Goal: Navigation & Orientation: Find specific page/section

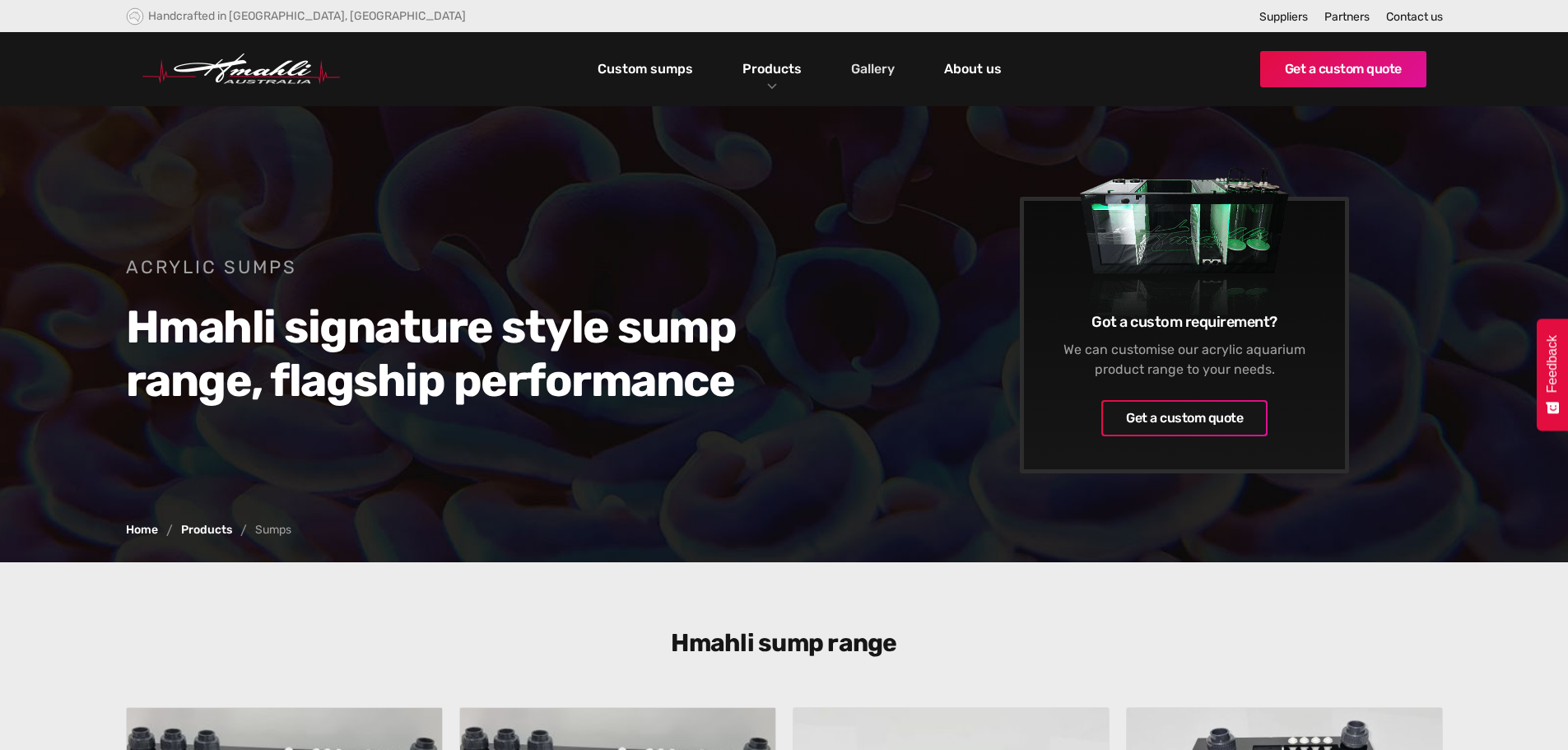
click at [871, 71] on link "Gallery" at bounding box center [872, 69] width 52 height 28
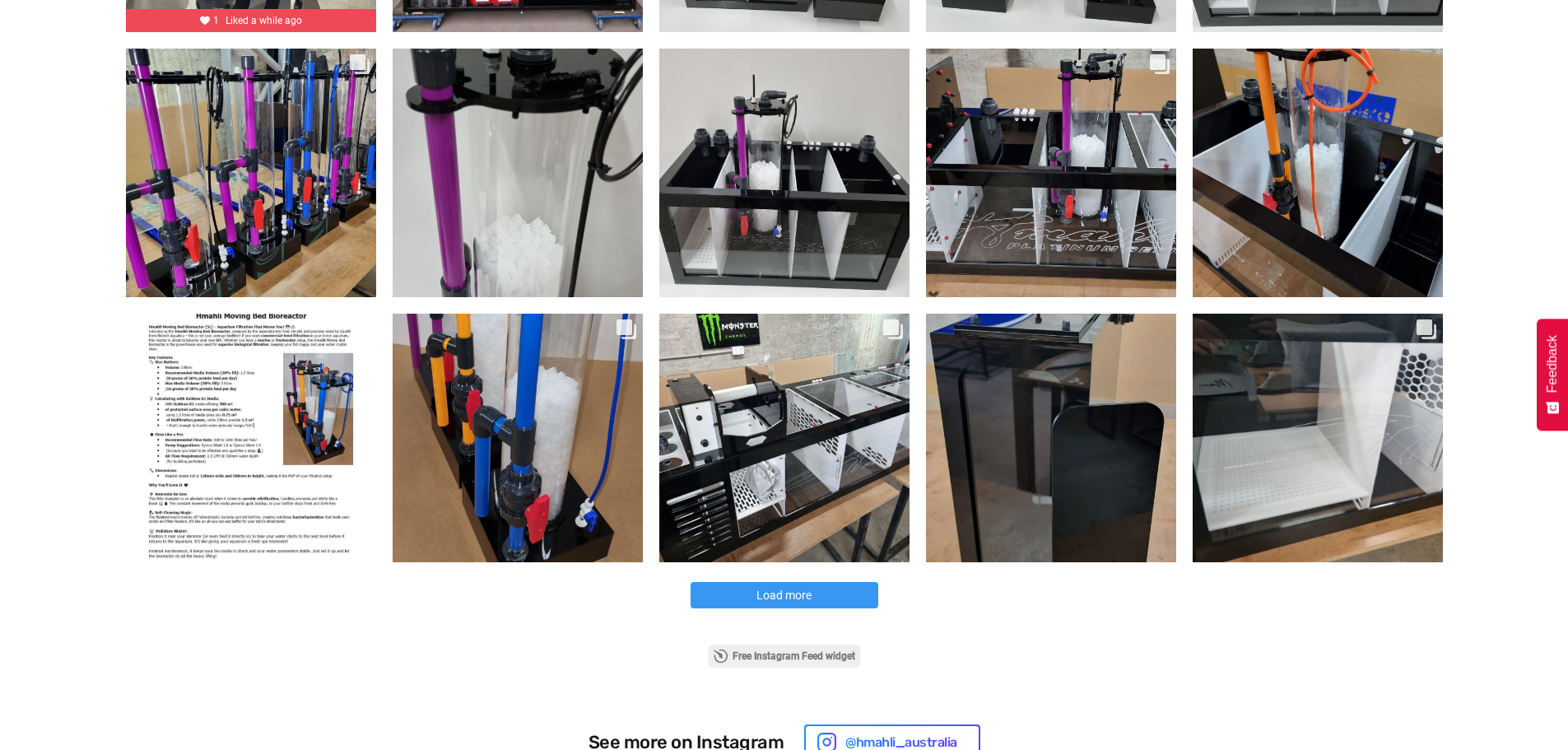
scroll to position [823, 0]
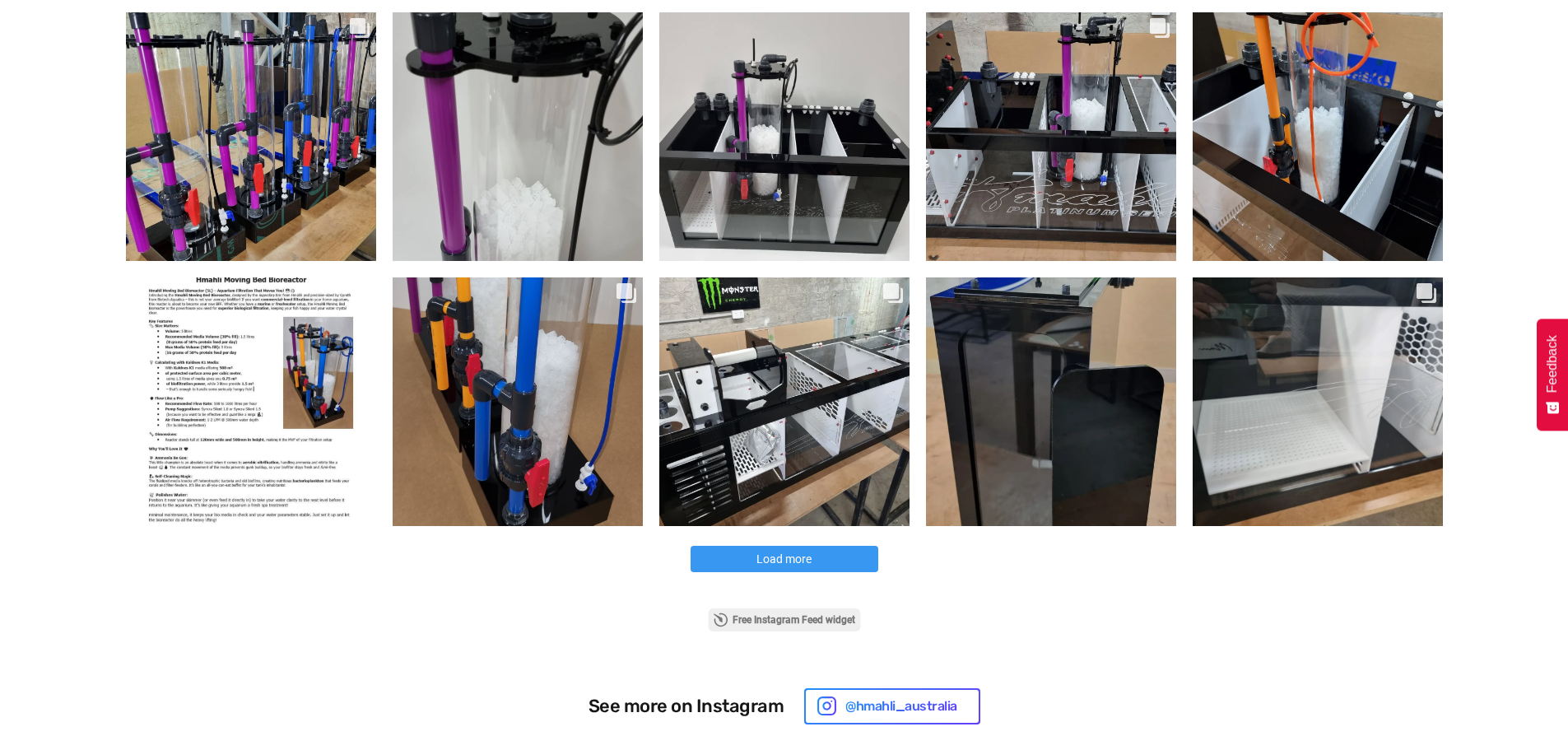
click at [830, 565] on button "Load more" at bounding box center [784, 559] width 188 height 26
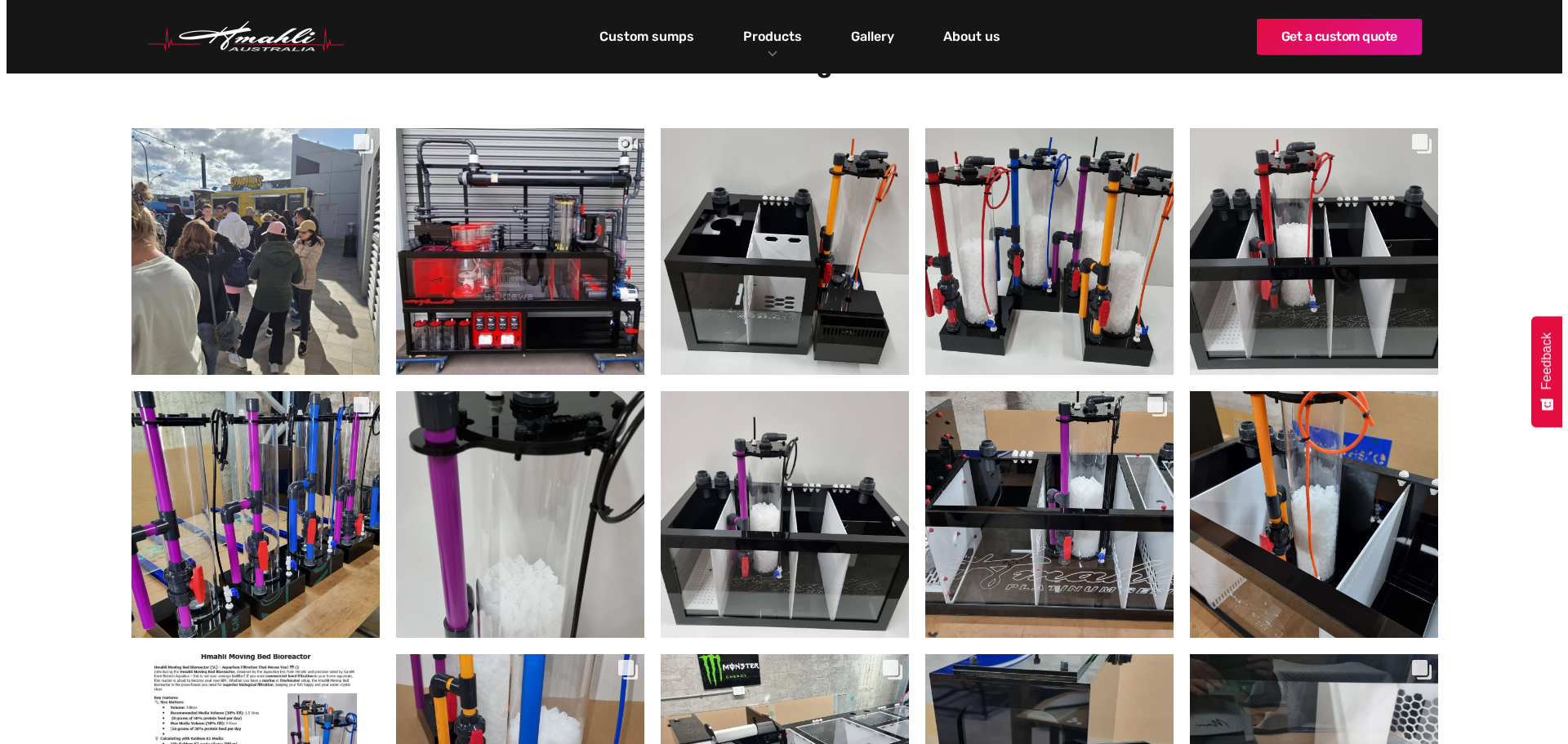
scroll to position [408, 0]
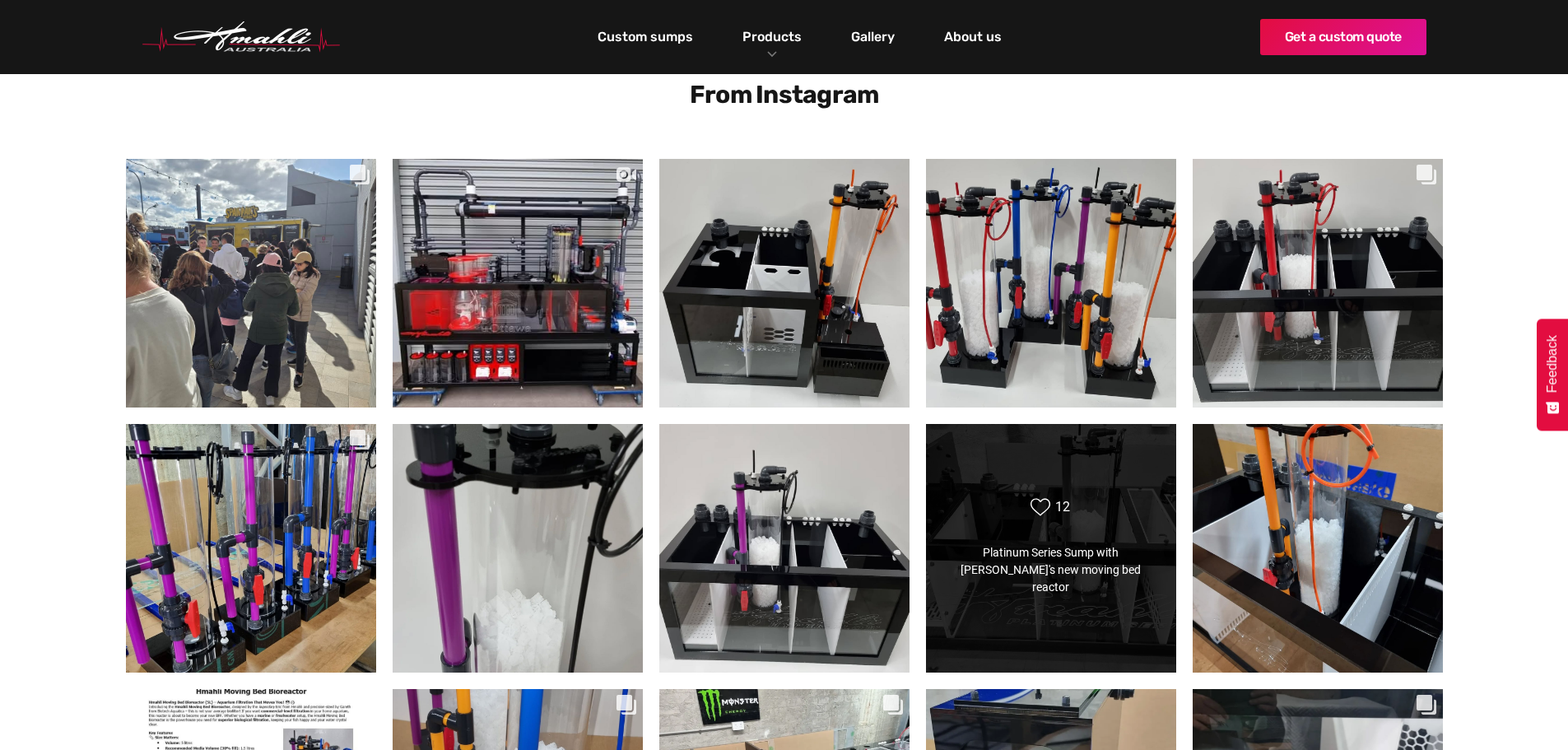
click at [1053, 517] on div "Likes Count 12" at bounding box center [1049, 507] width 57 height 20
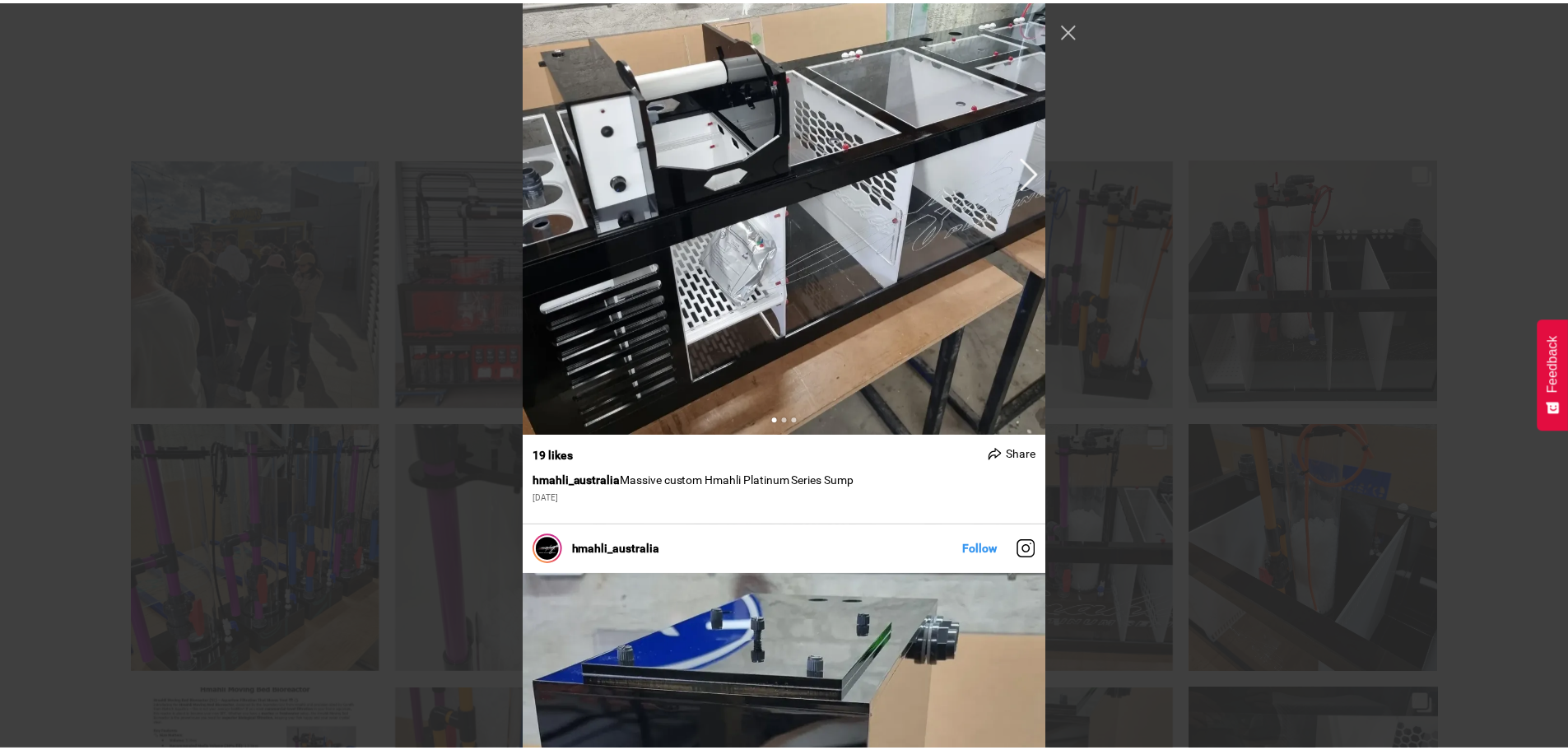
scroll to position [5021, 0]
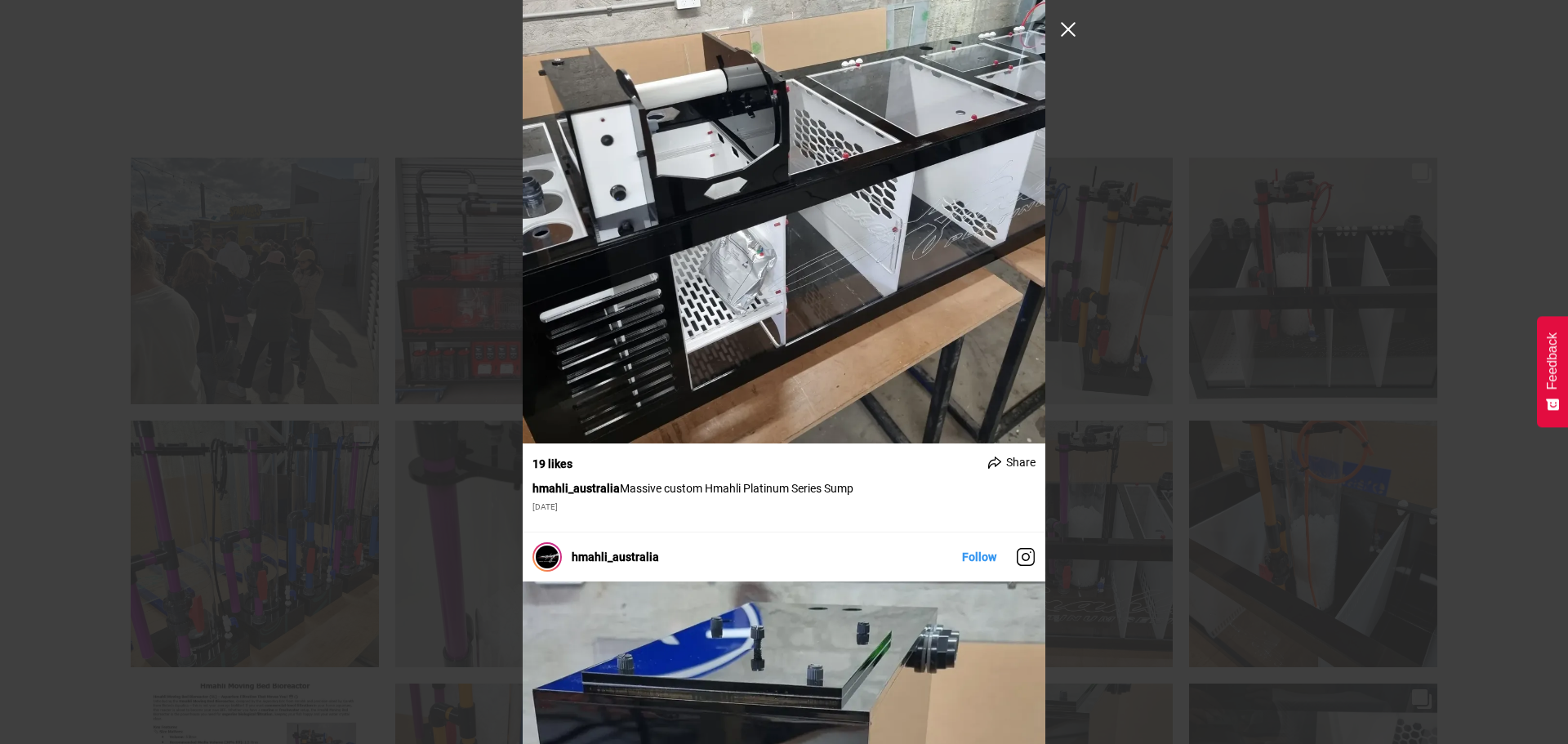
click at [1067, 31] on button "Close Instagram Feed Popup" at bounding box center [1068, 30] width 26 height 26
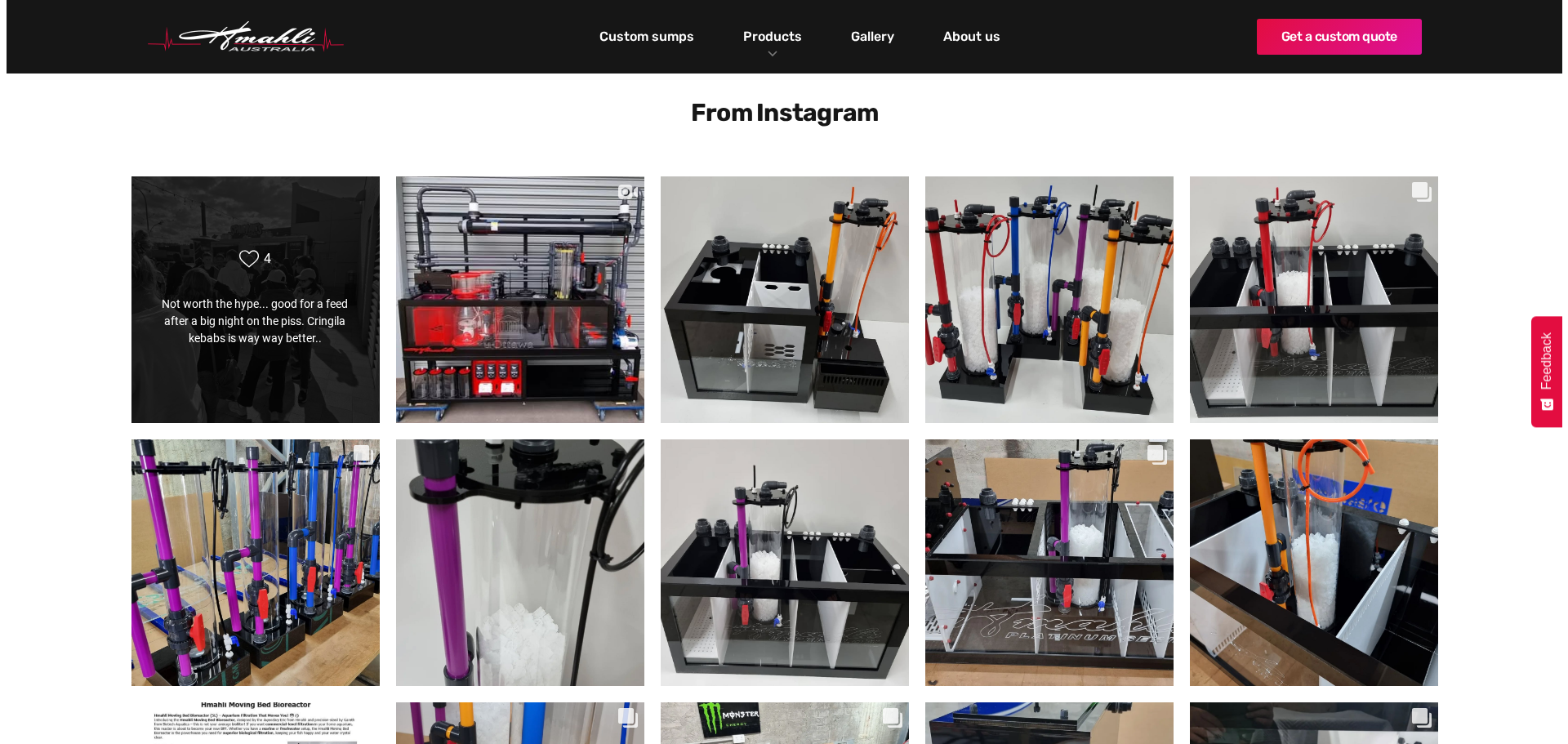
scroll to position [327, 0]
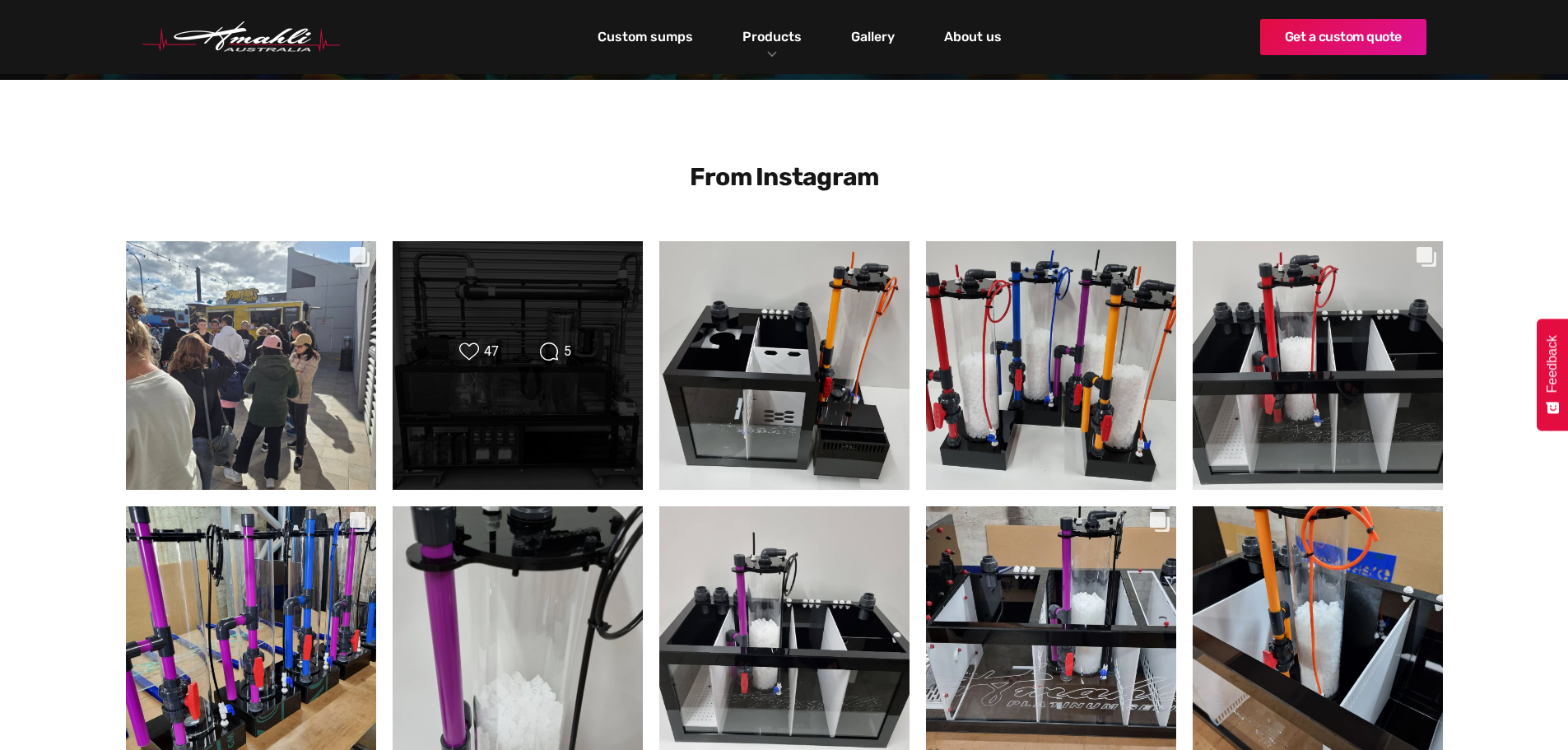
click at [507, 376] on div "Likes Count 47 Comments Count 5" at bounding box center [517, 365] width 202 height 47
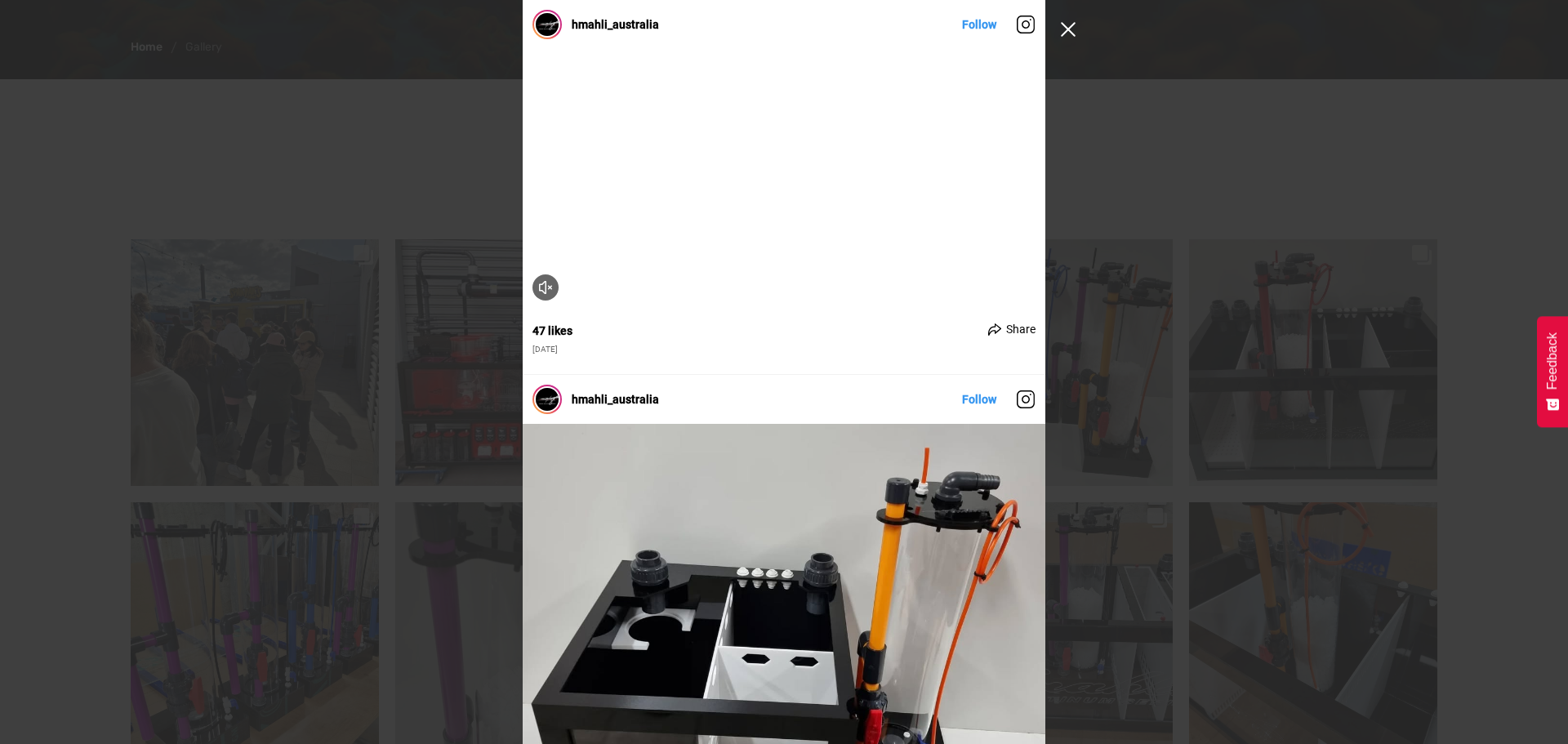
click at [1062, 27] on button "Close Instagram Feed Popup" at bounding box center [1068, 30] width 26 height 26
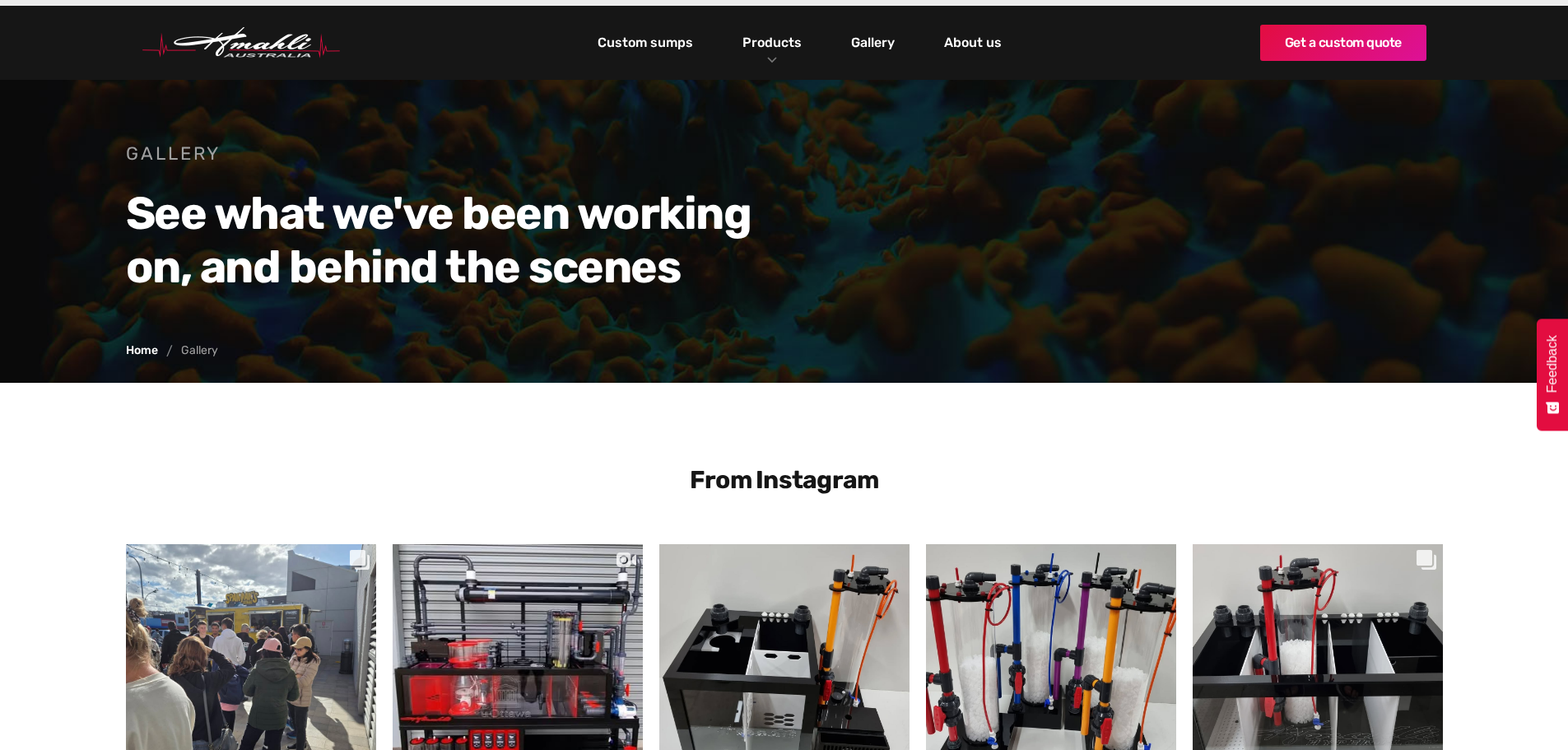
scroll to position [0, 0]
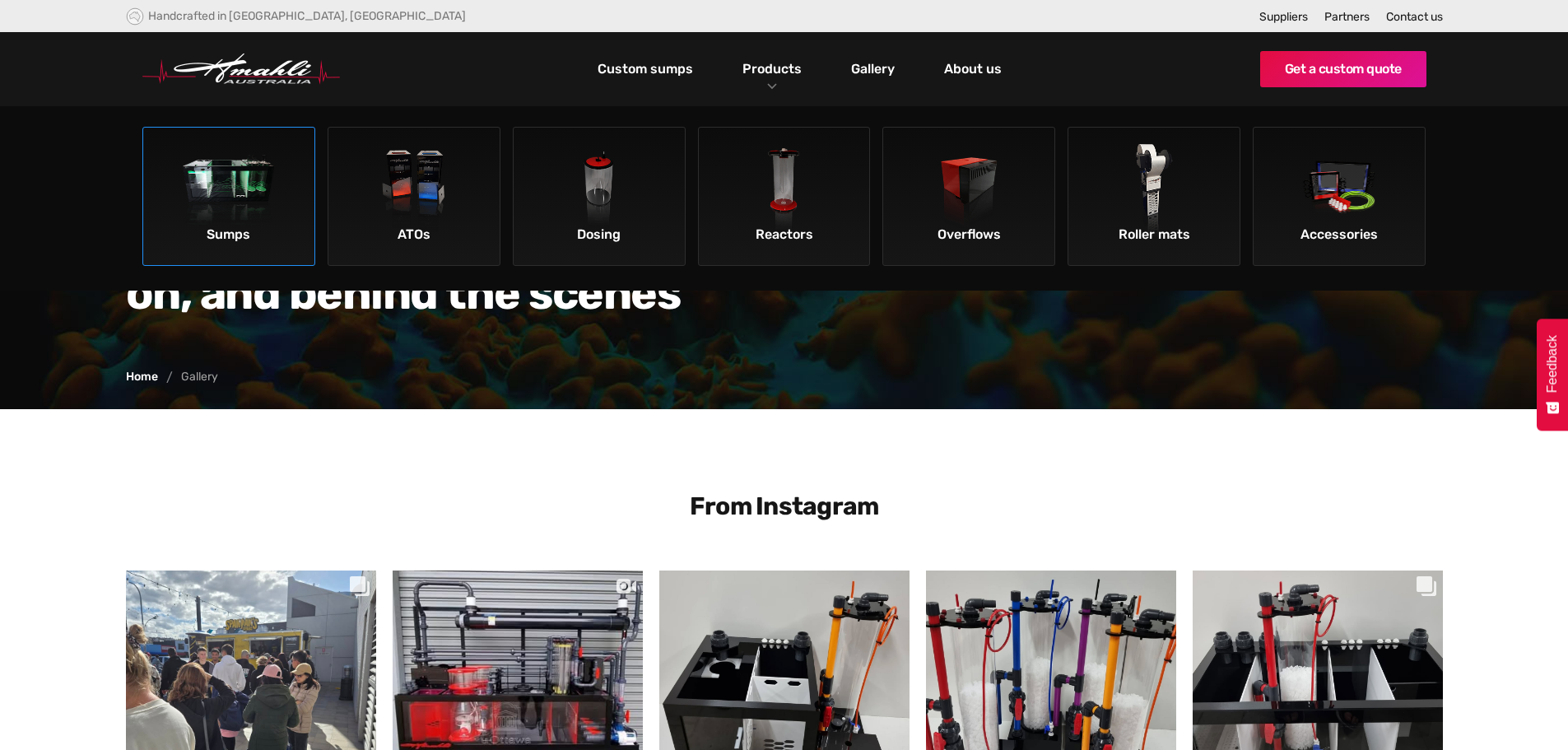
click at [262, 191] on img at bounding box center [229, 190] width 93 height 93
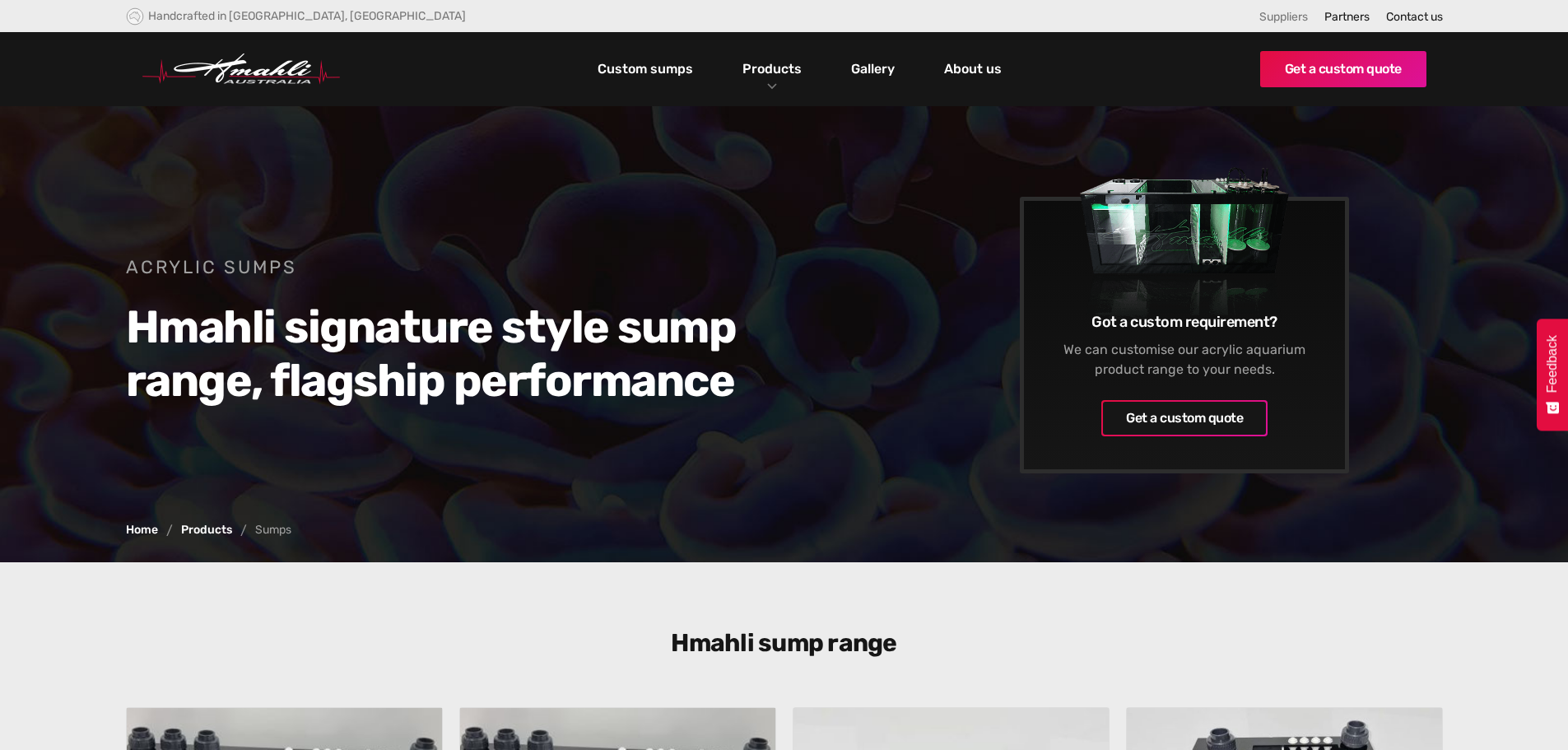
click at [1284, 17] on link "Suppliers" at bounding box center [1284, 17] width 49 height 14
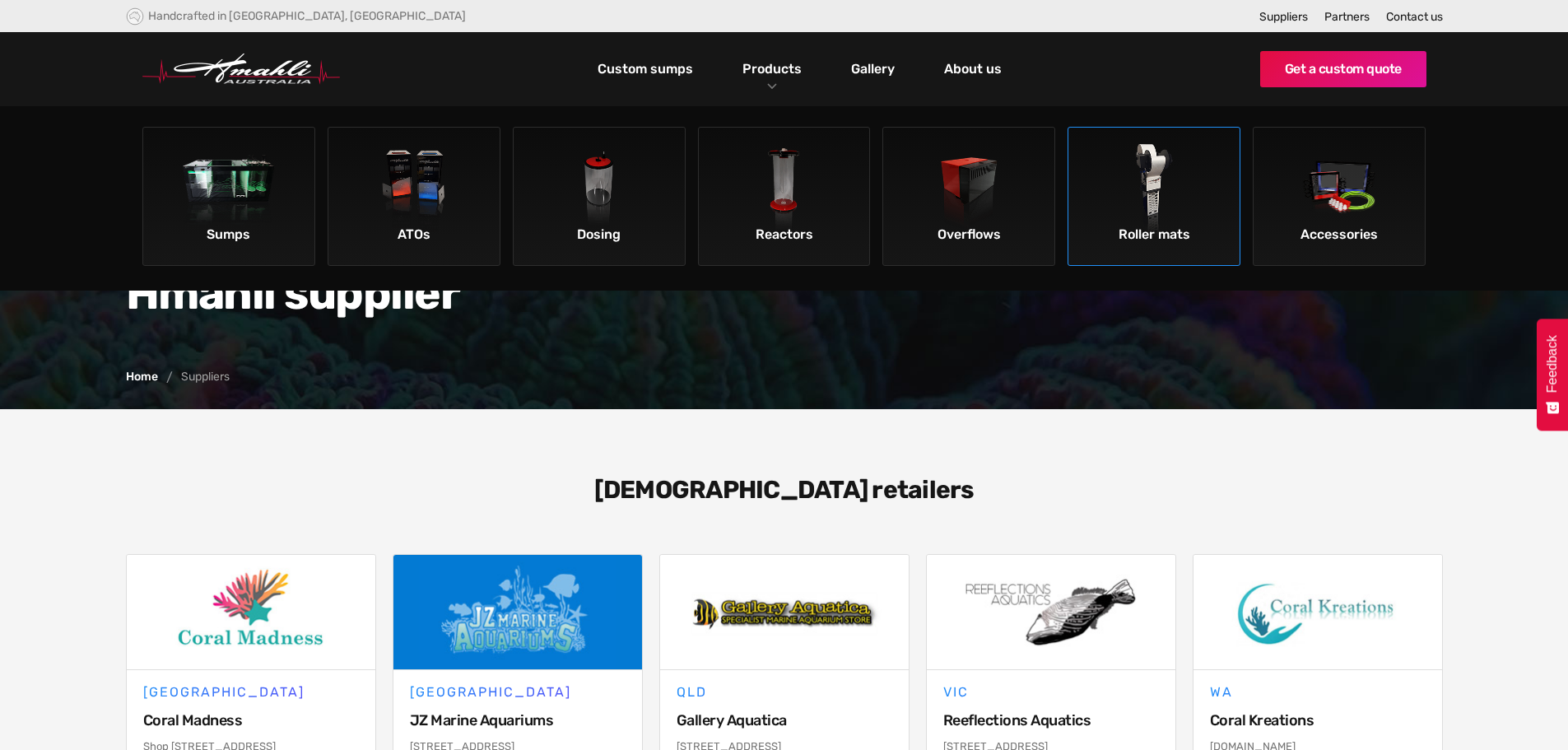
click at [1141, 211] on img at bounding box center [1153, 190] width 93 height 93
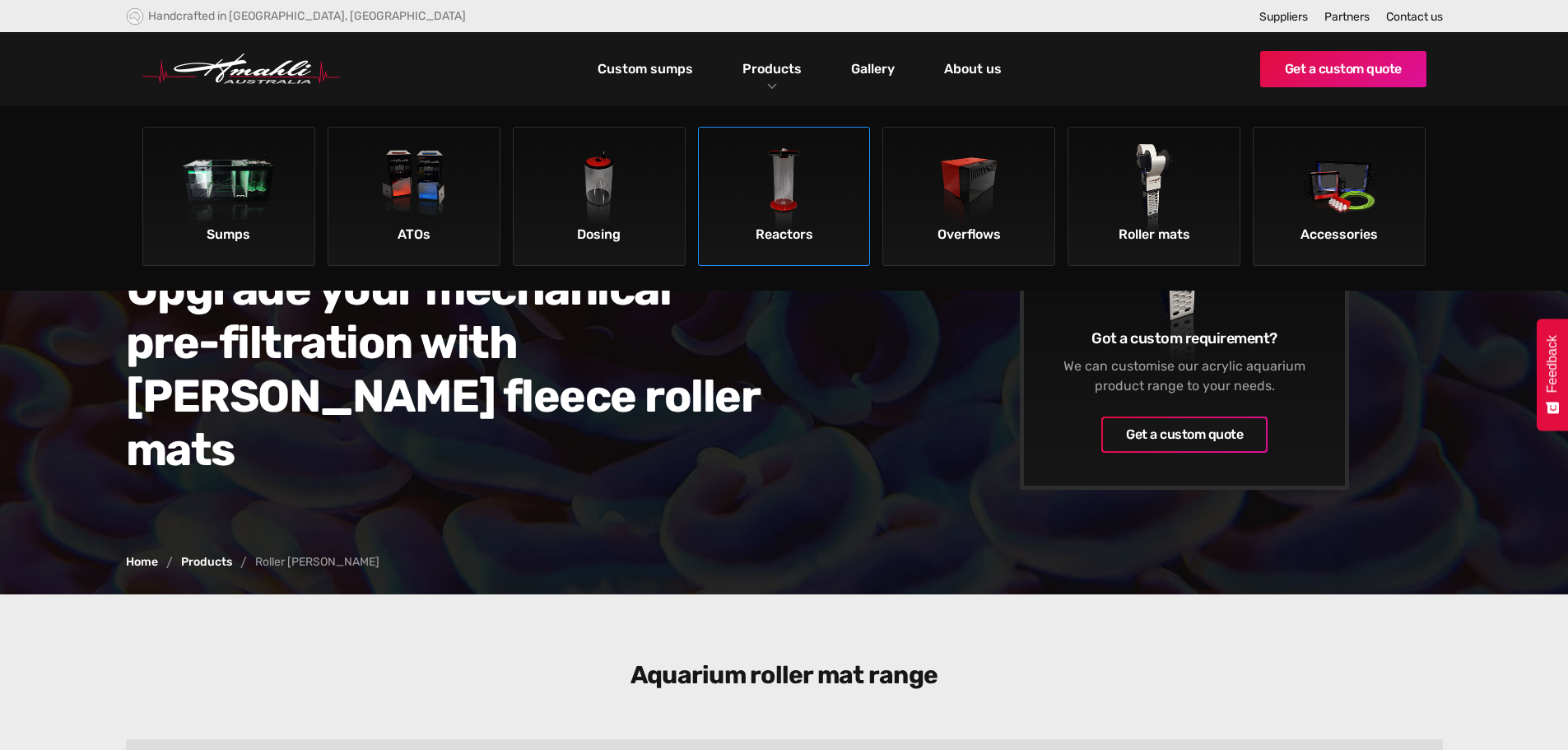
click at [788, 196] on img at bounding box center [784, 190] width 93 height 93
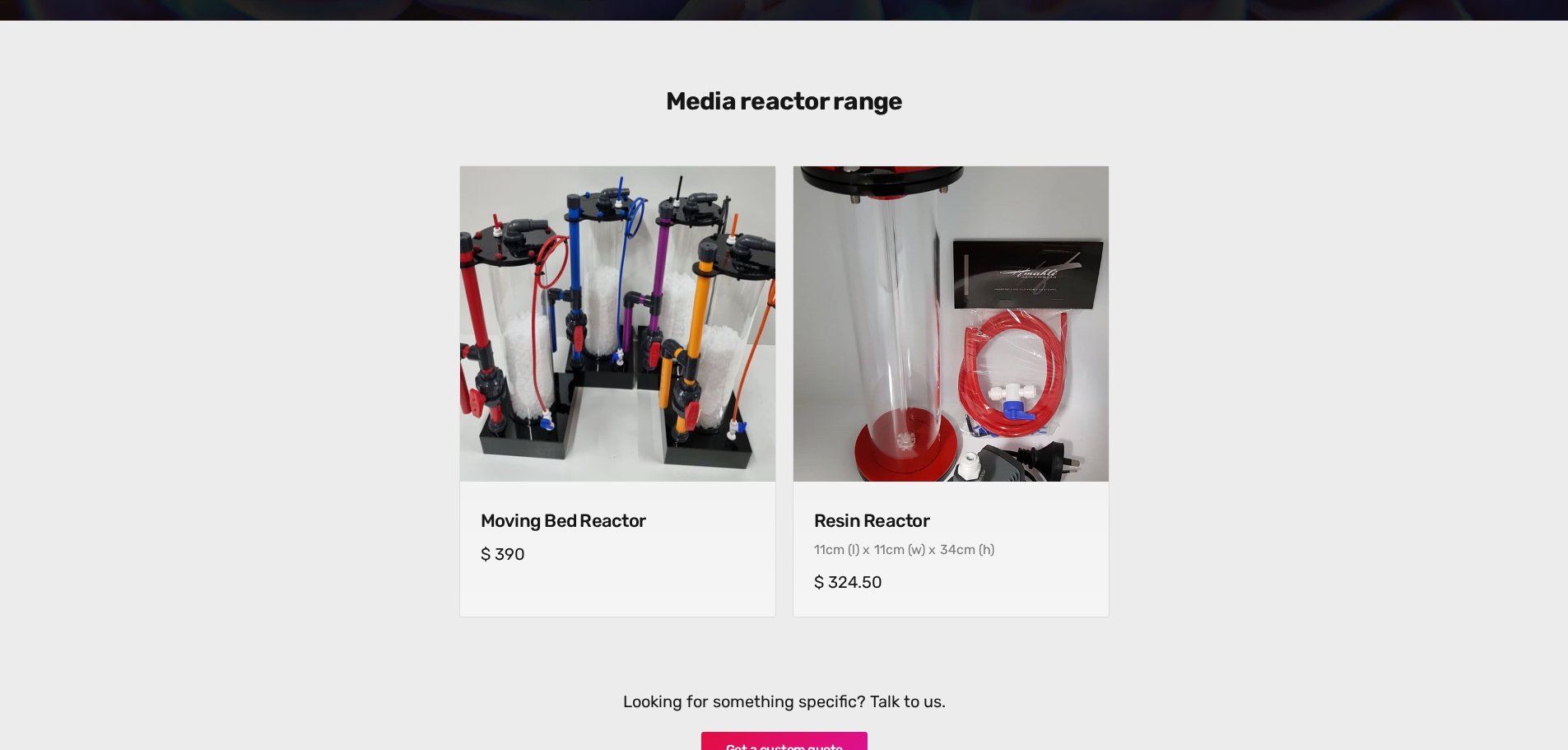
scroll to position [576, 0]
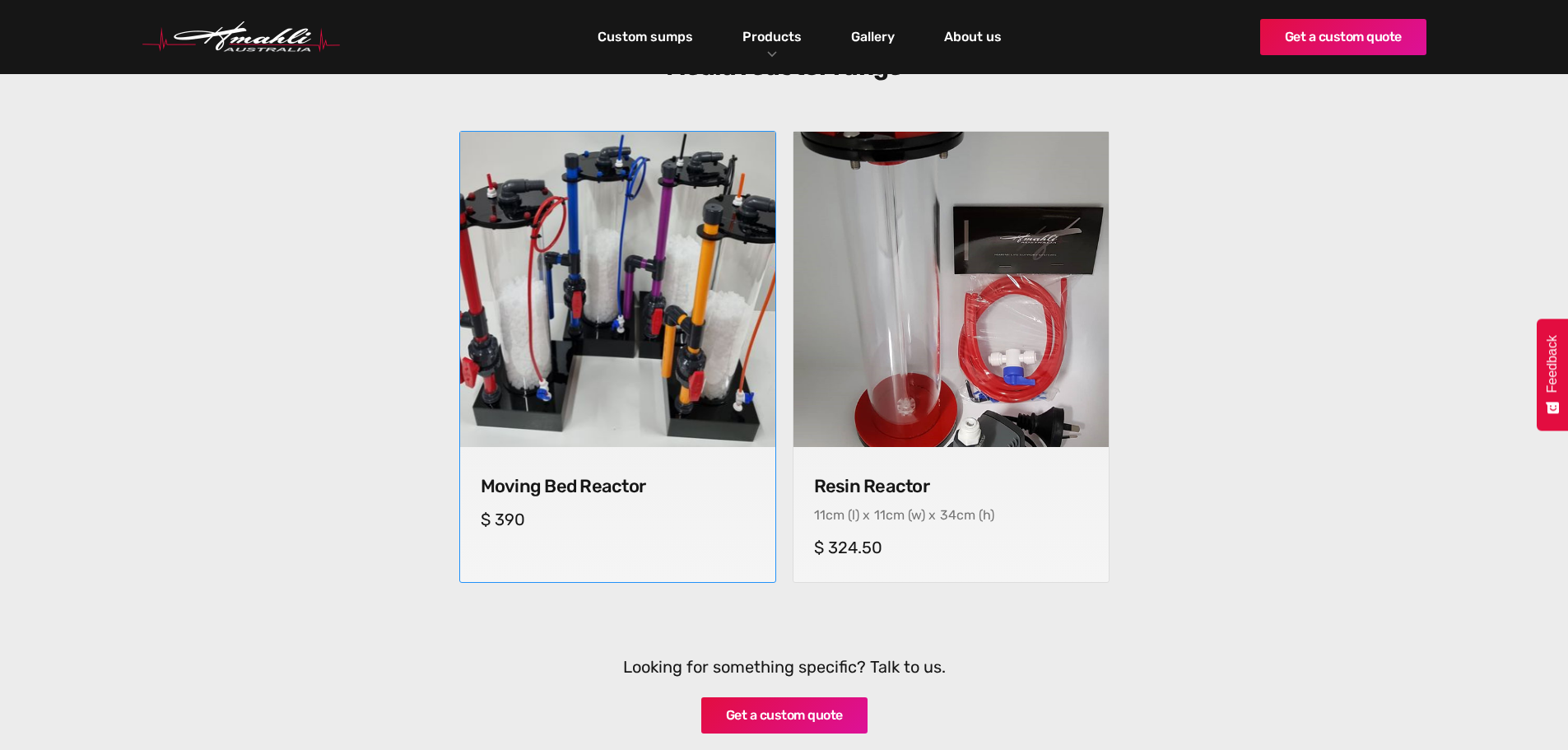
click at [664, 344] on img at bounding box center [617, 289] width 331 height 331
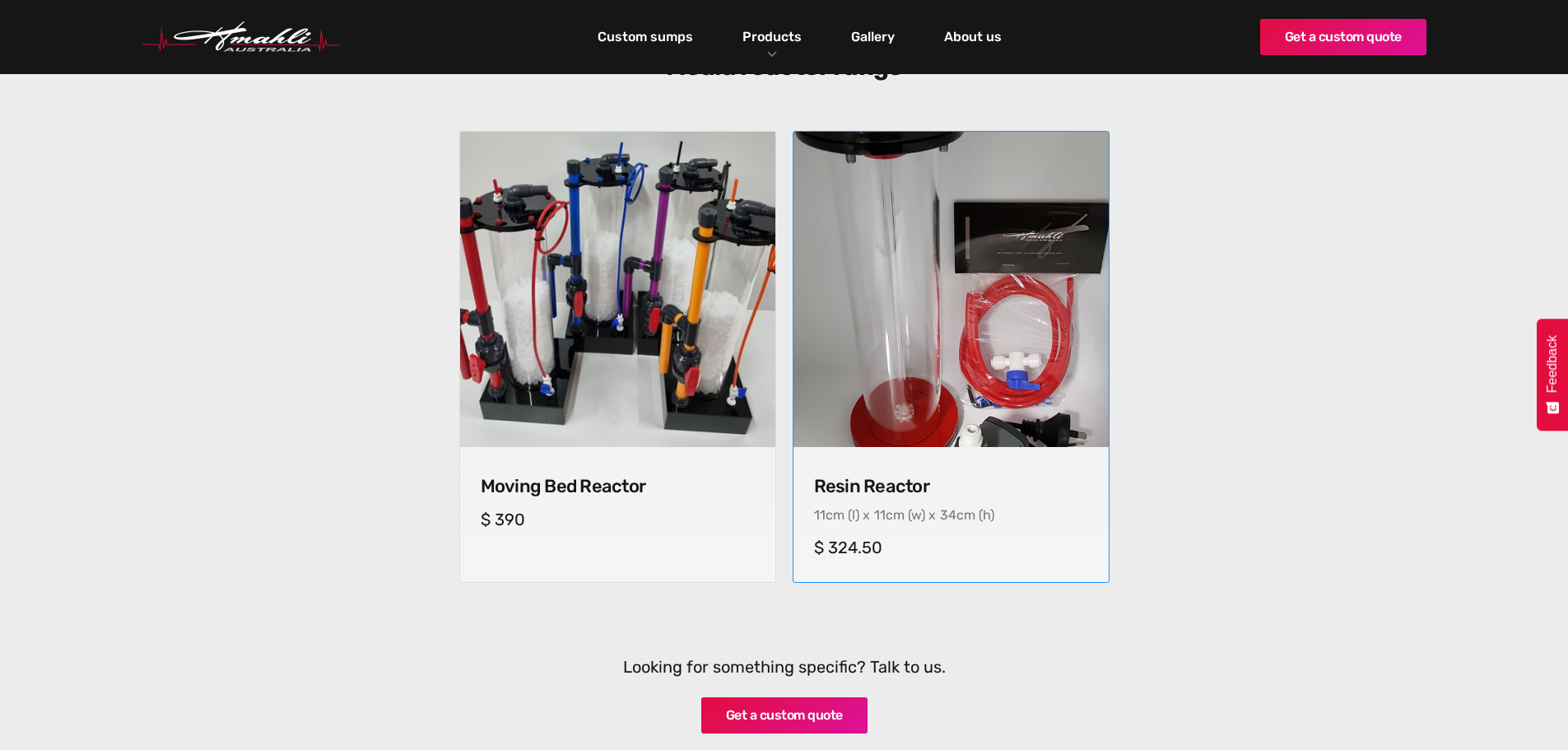
click at [906, 365] on img at bounding box center [951, 289] width 331 height 331
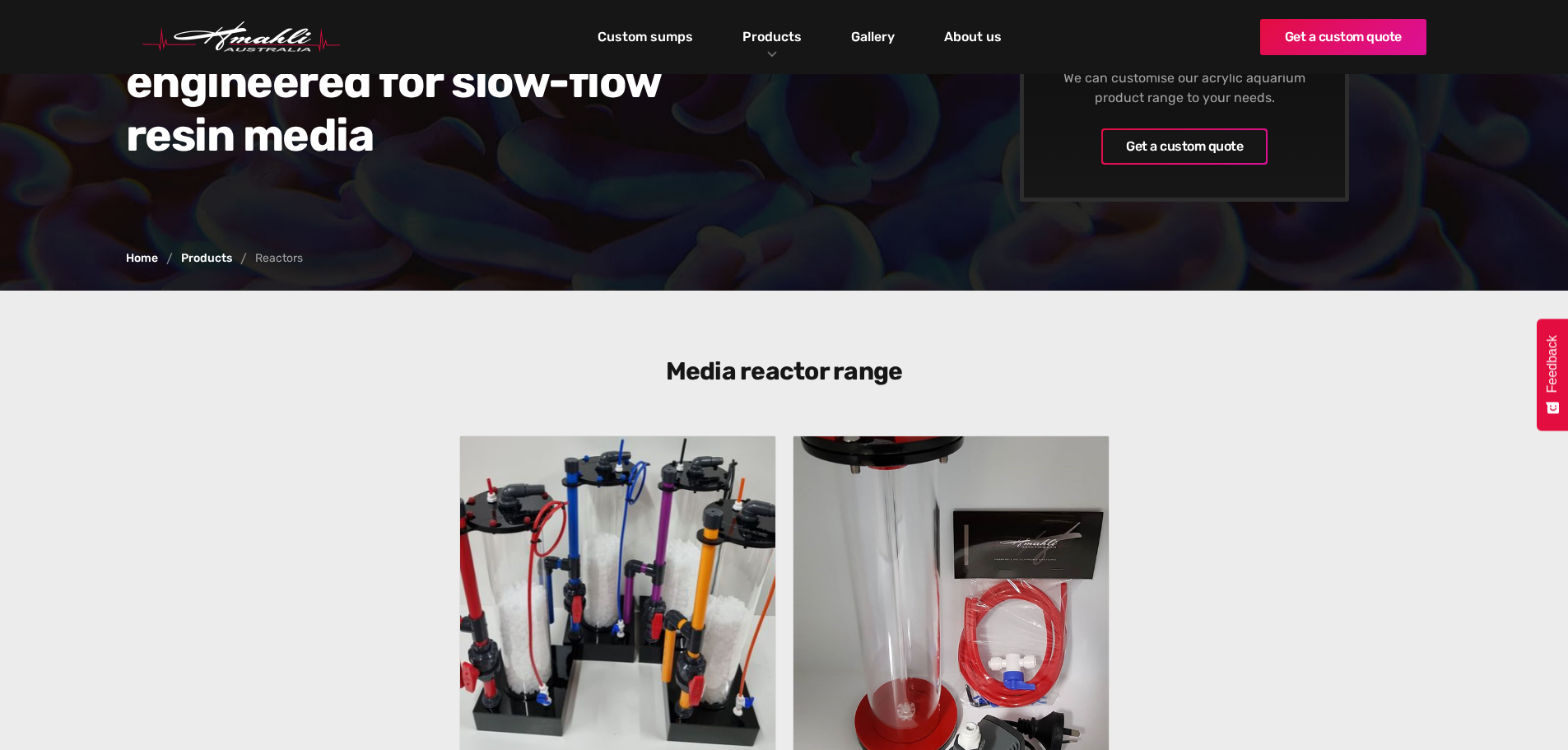
scroll to position [247, 0]
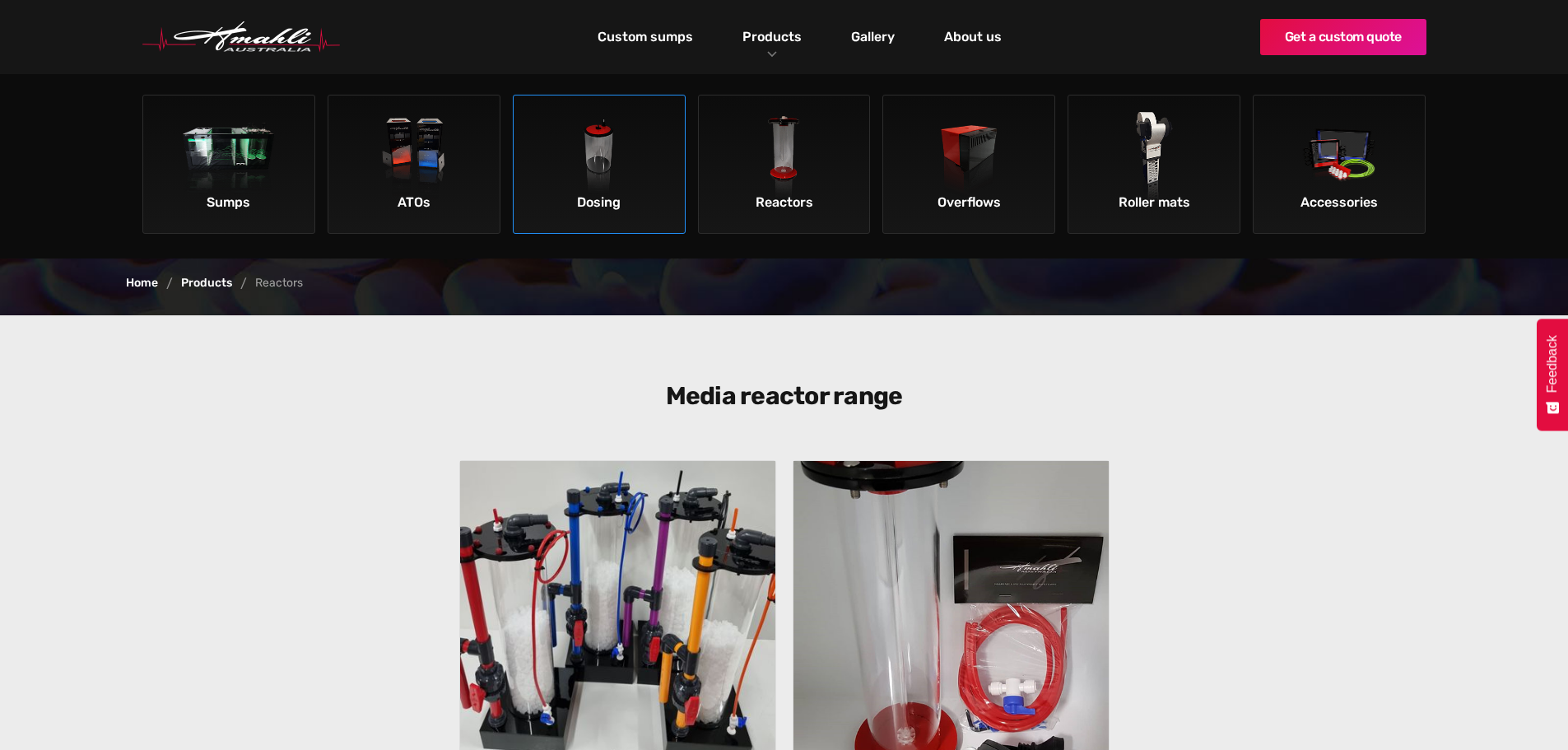
click at [636, 169] on img at bounding box center [598, 158] width 93 height 93
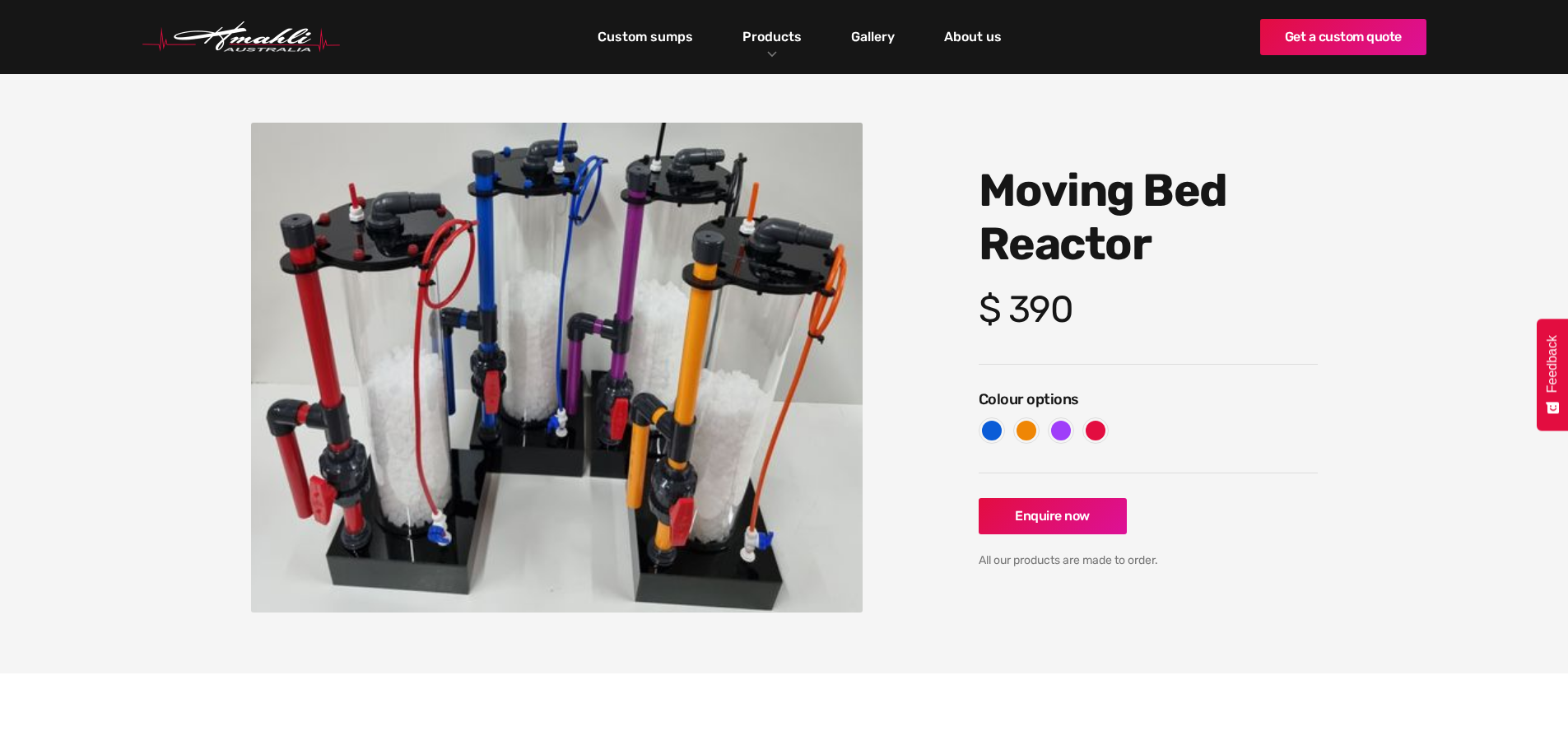
scroll to position [83, 0]
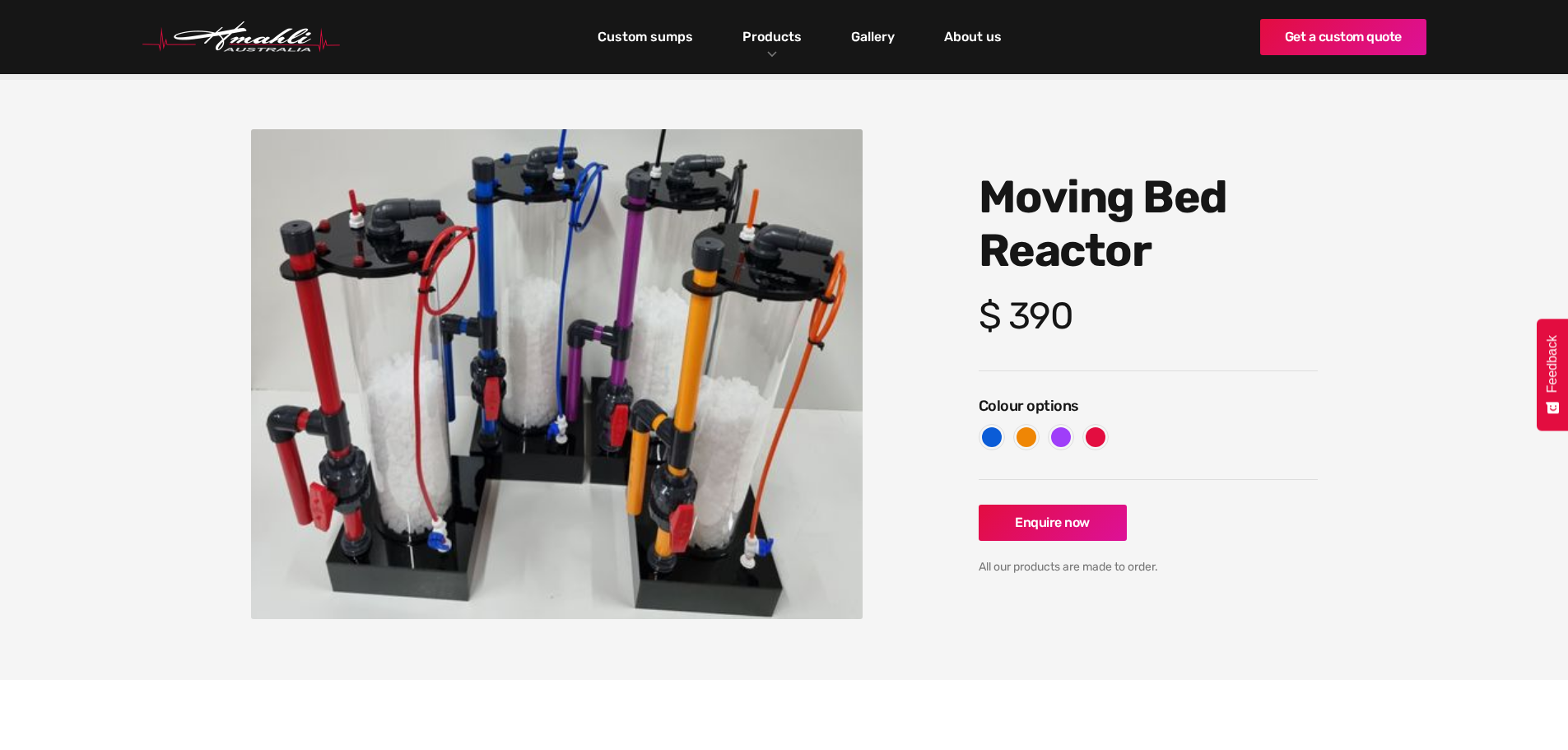
drag, startPoint x: 615, startPoint y: 457, endPoint x: 617, endPoint y: 448, distance: 9.2
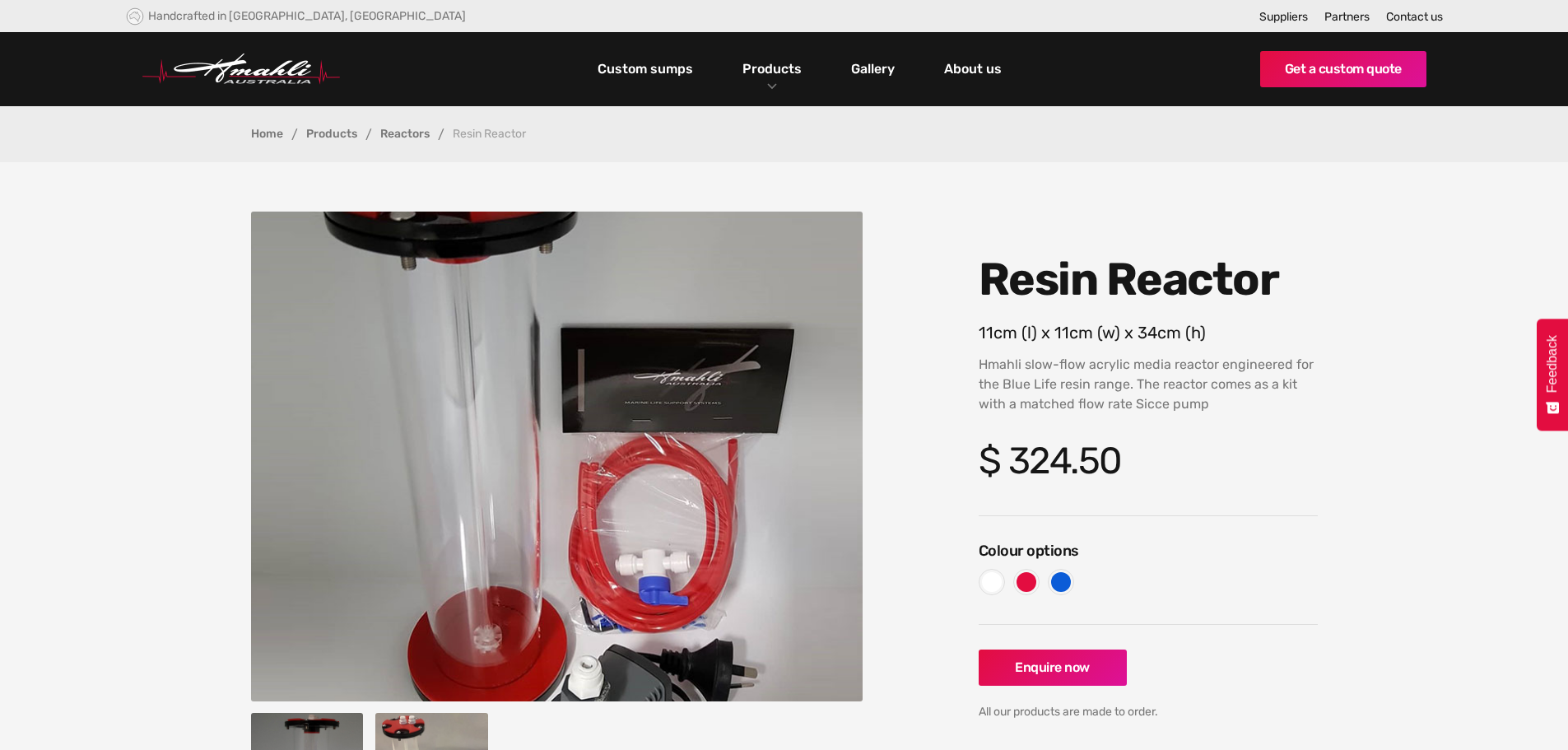
drag, startPoint x: 641, startPoint y: 504, endPoint x: 646, endPoint y: 496, distance: 9.4
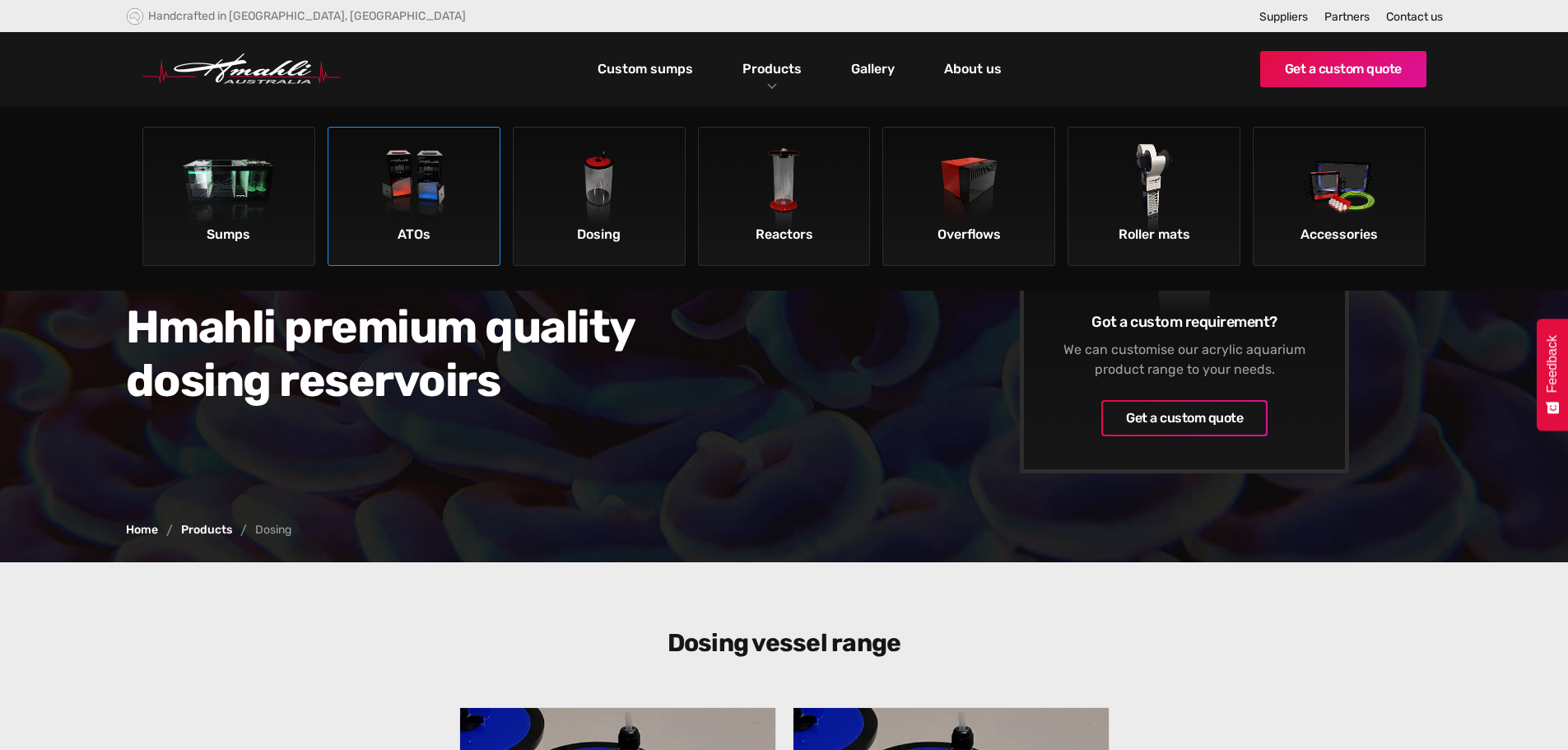
click at [418, 204] on img at bounding box center [413, 190] width 93 height 93
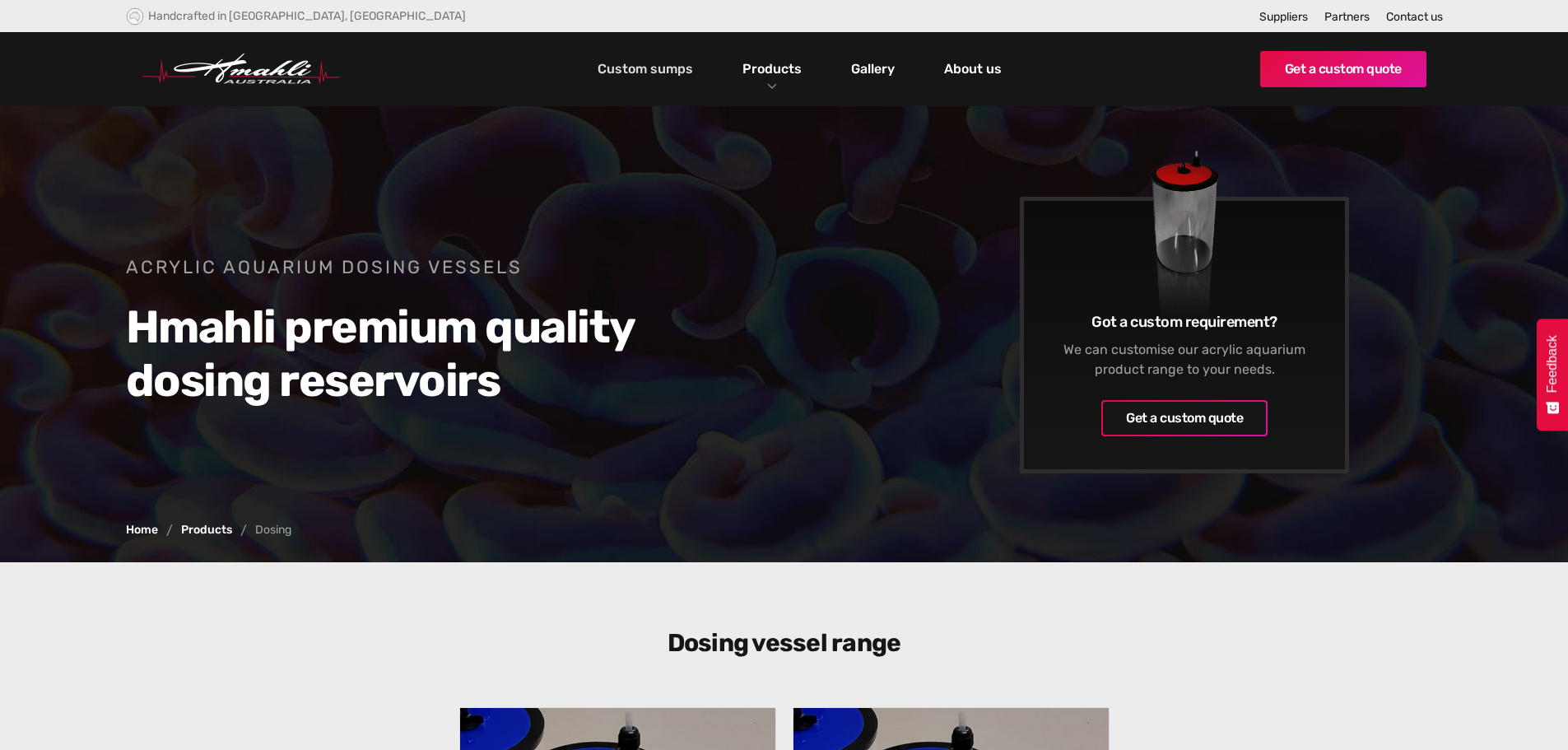
click at [665, 71] on link "Custom sumps" at bounding box center [645, 69] width 103 height 28
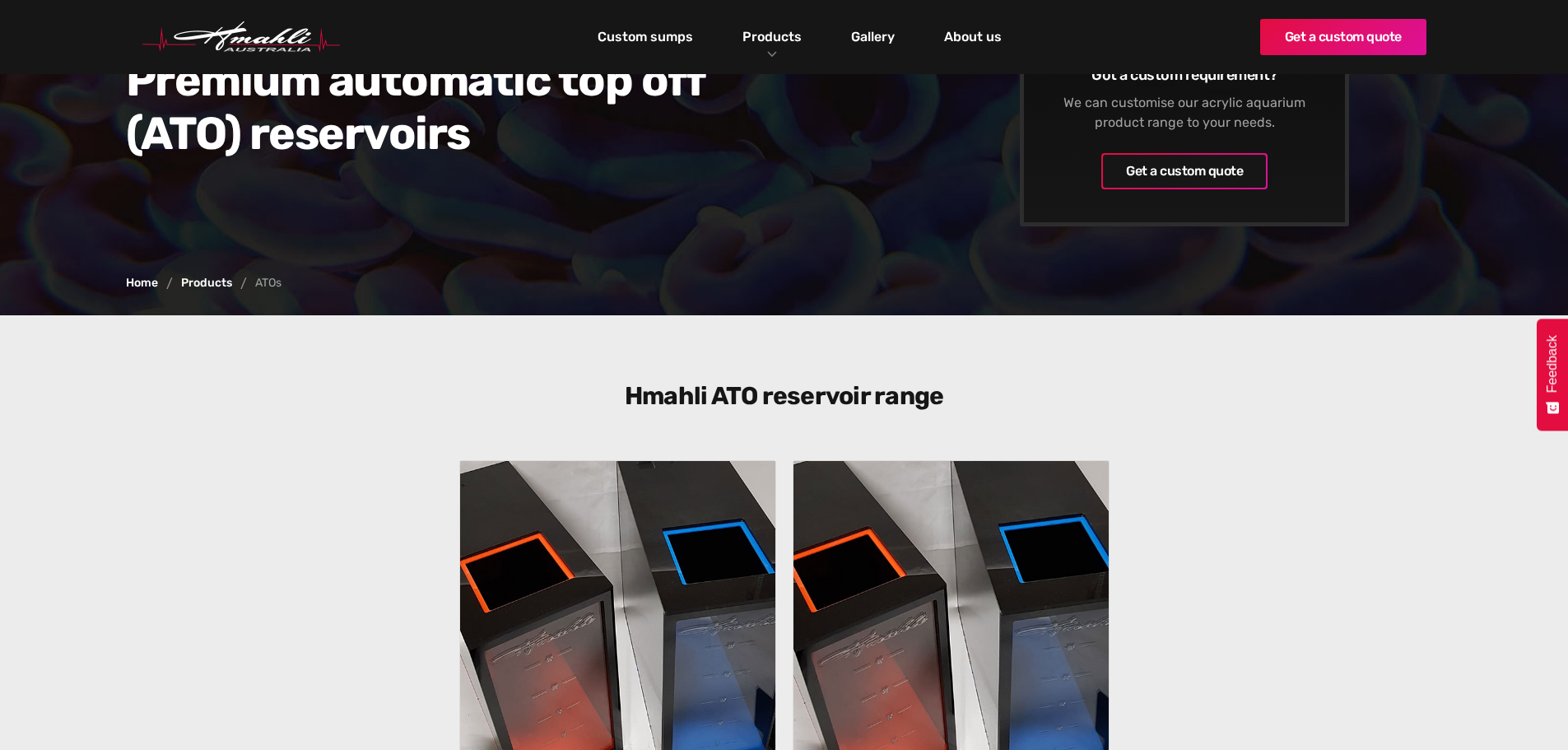
scroll to position [164, 0]
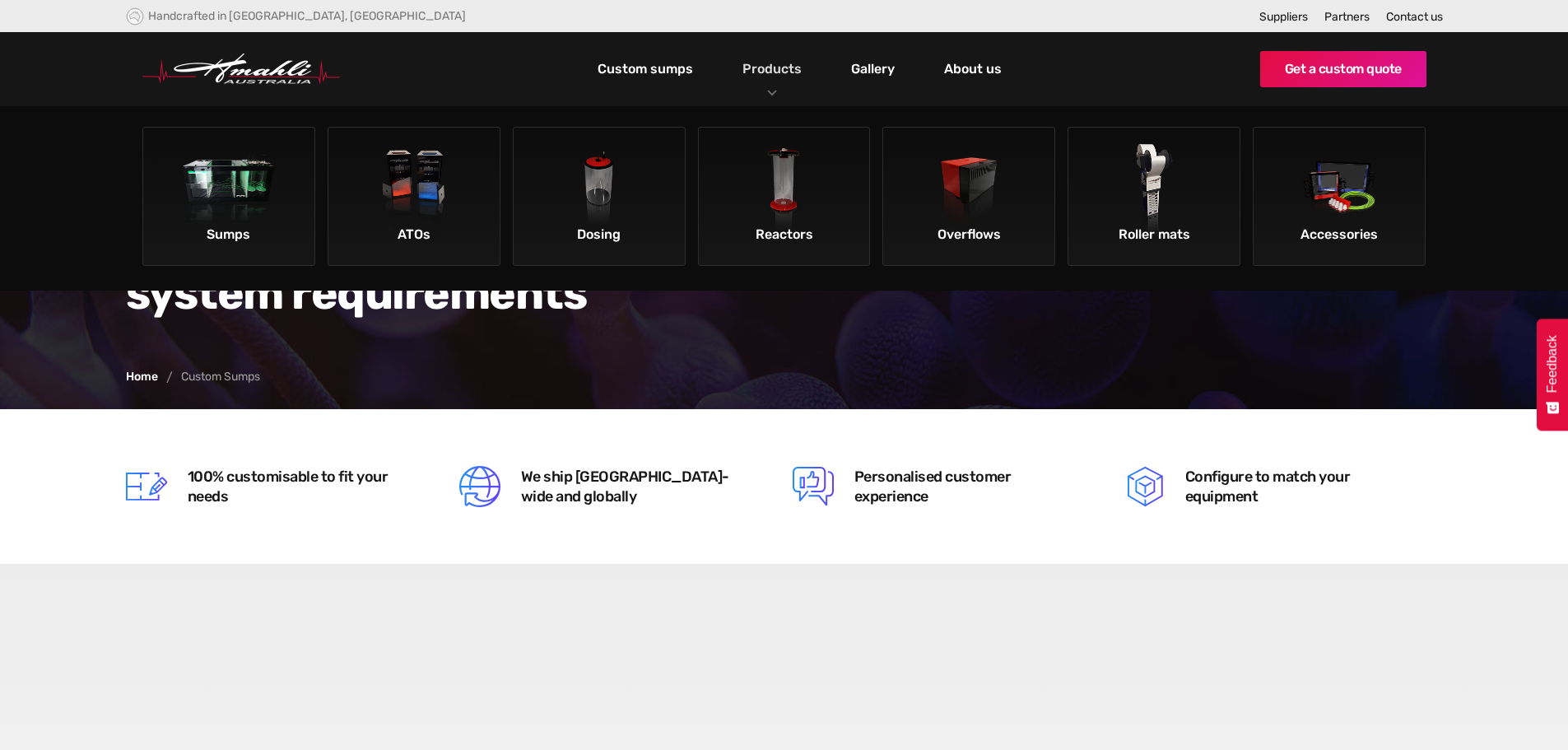
click at [770, 74] on link "Products" at bounding box center [772, 69] width 68 height 23
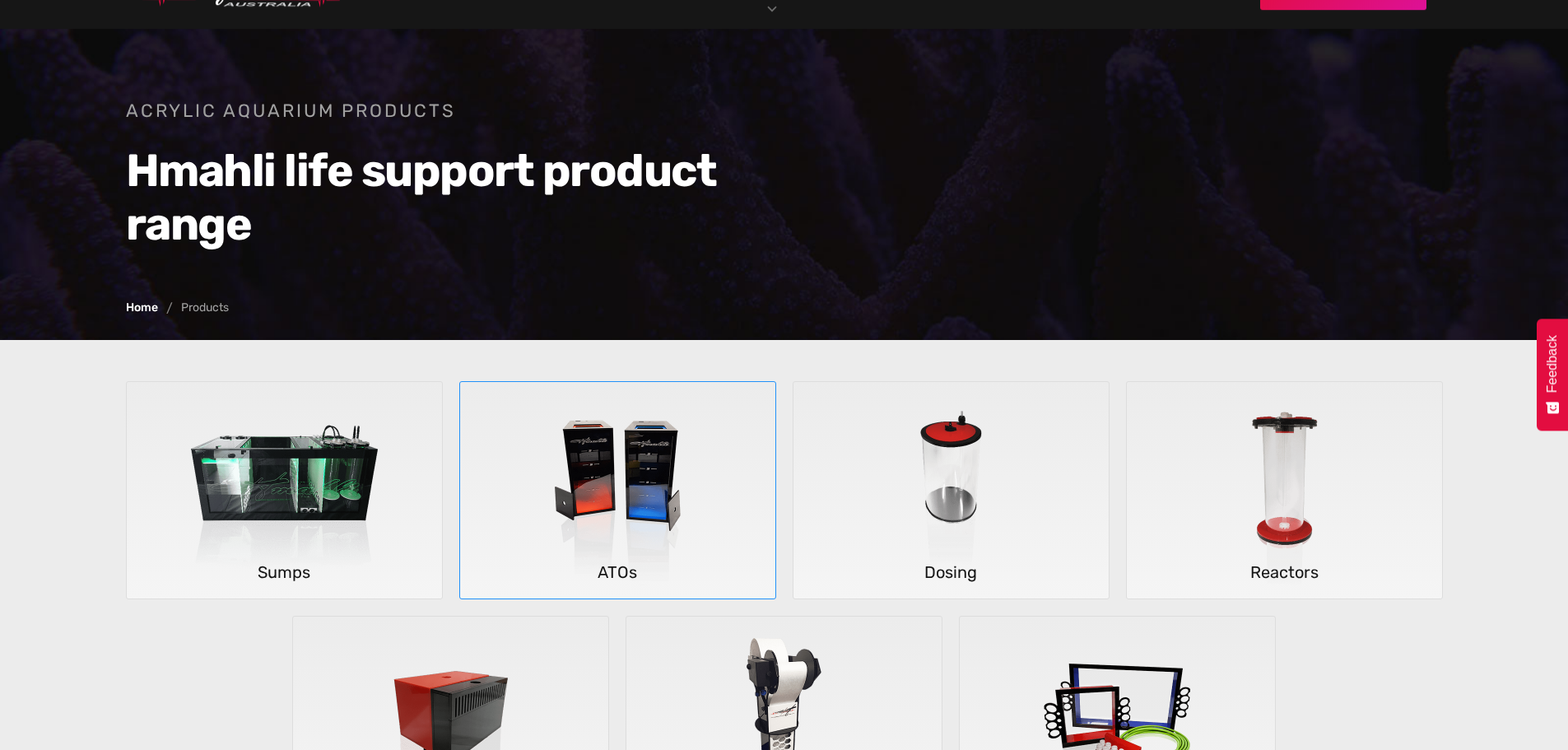
scroll to position [247, 0]
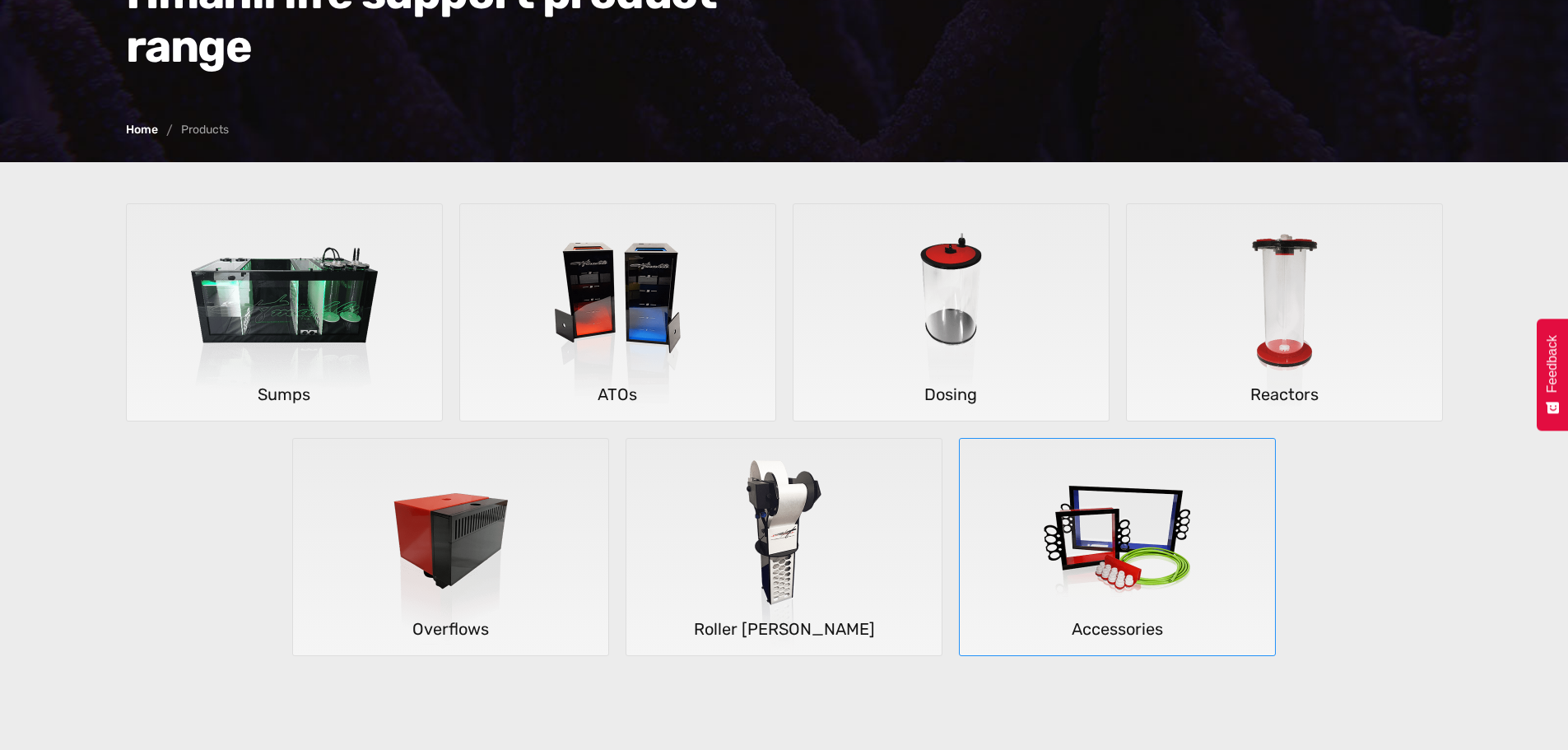
click at [1092, 529] on img at bounding box center [1117, 547] width 243 height 218
